Goal: Use online tool/utility

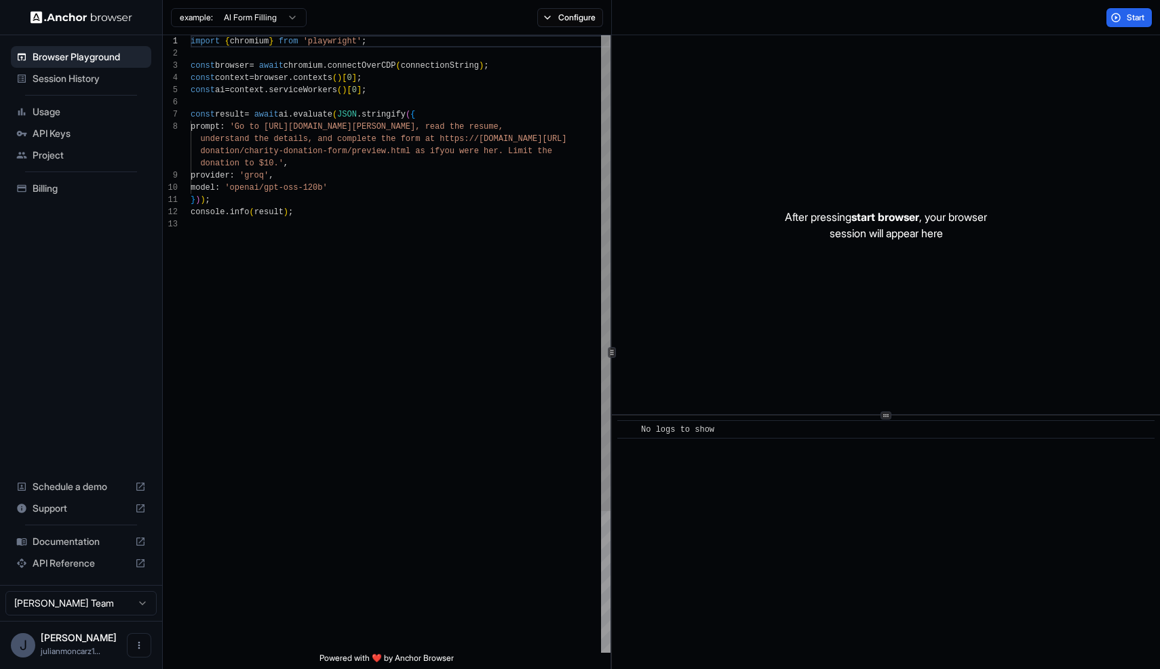
scroll to position [85, 0]
click at [1124, 20] on button "Start" at bounding box center [1128, 17] width 45 height 19
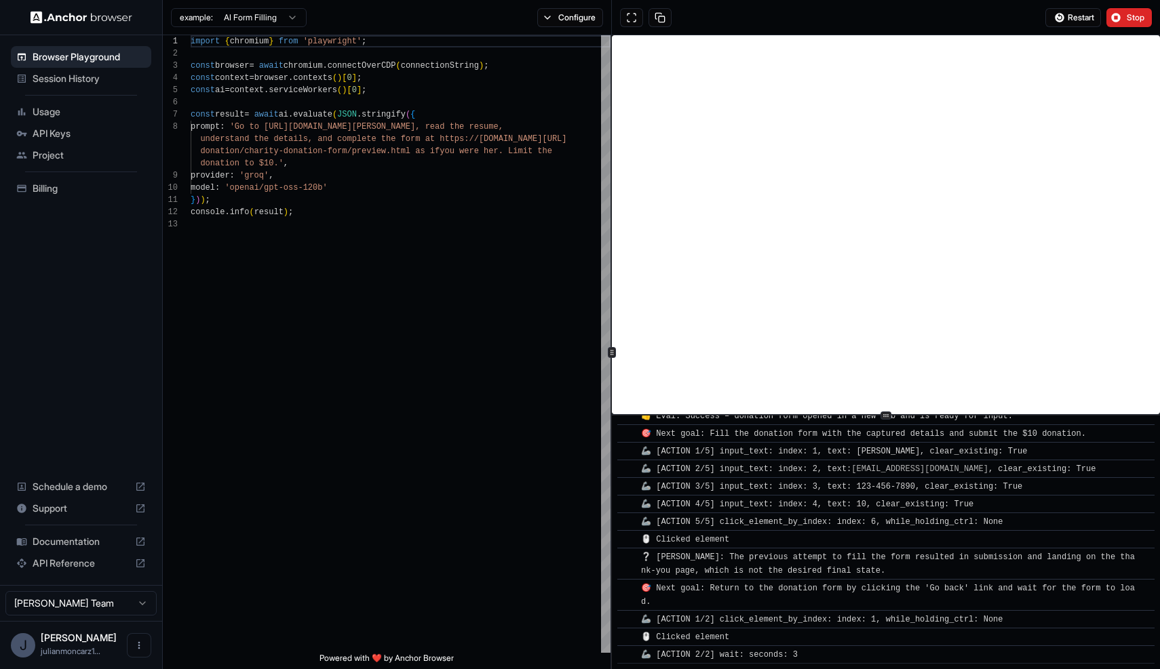
scroll to position [1258, 0]
